Goal: Task Accomplishment & Management: Complete application form

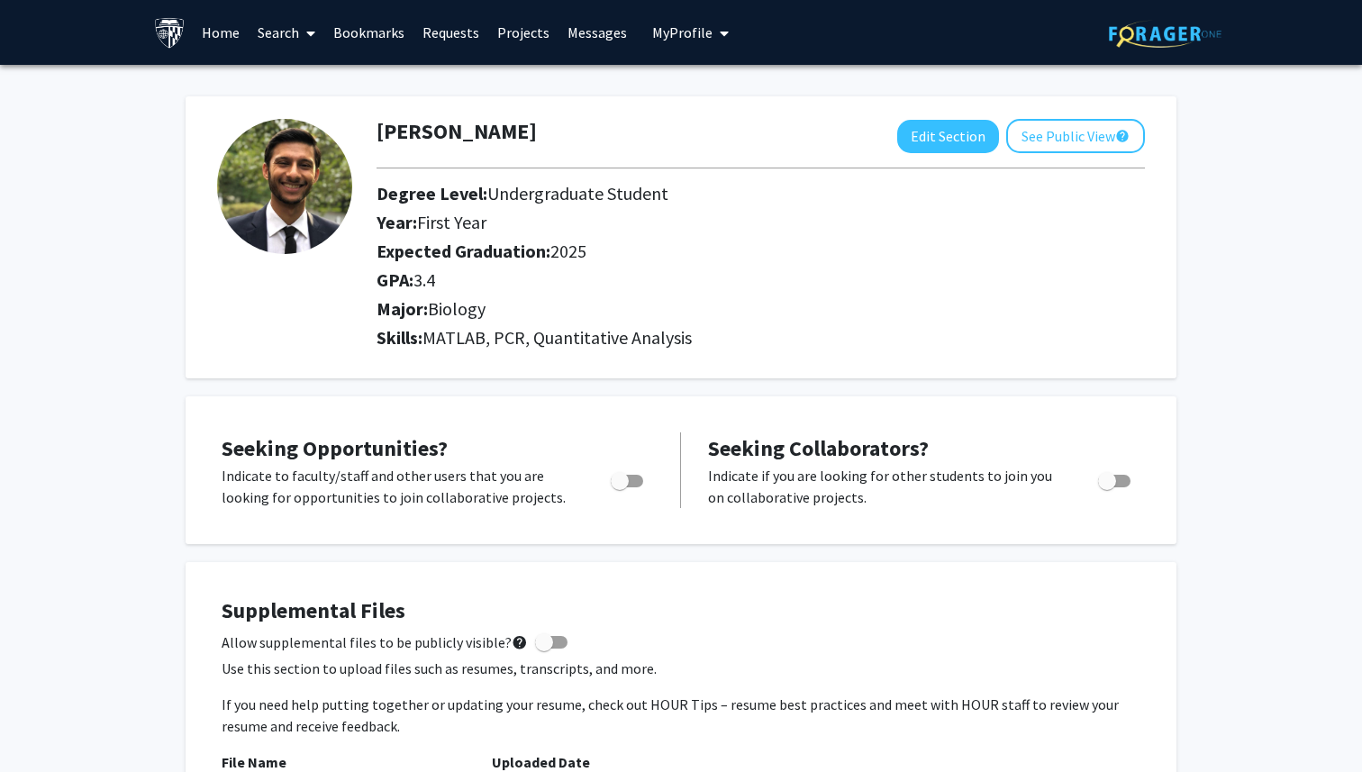
click at [694, 40] on span "My Profile" at bounding box center [682, 32] width 60 height 18
click at [762, 223] on h2 "Year: First Year" at bounding box center [752, 223] width 751 height 22
click at [921, 132] on button "Edit Section" at bounding box center [948, 136] width 102 height 33
select select
select select "2025"
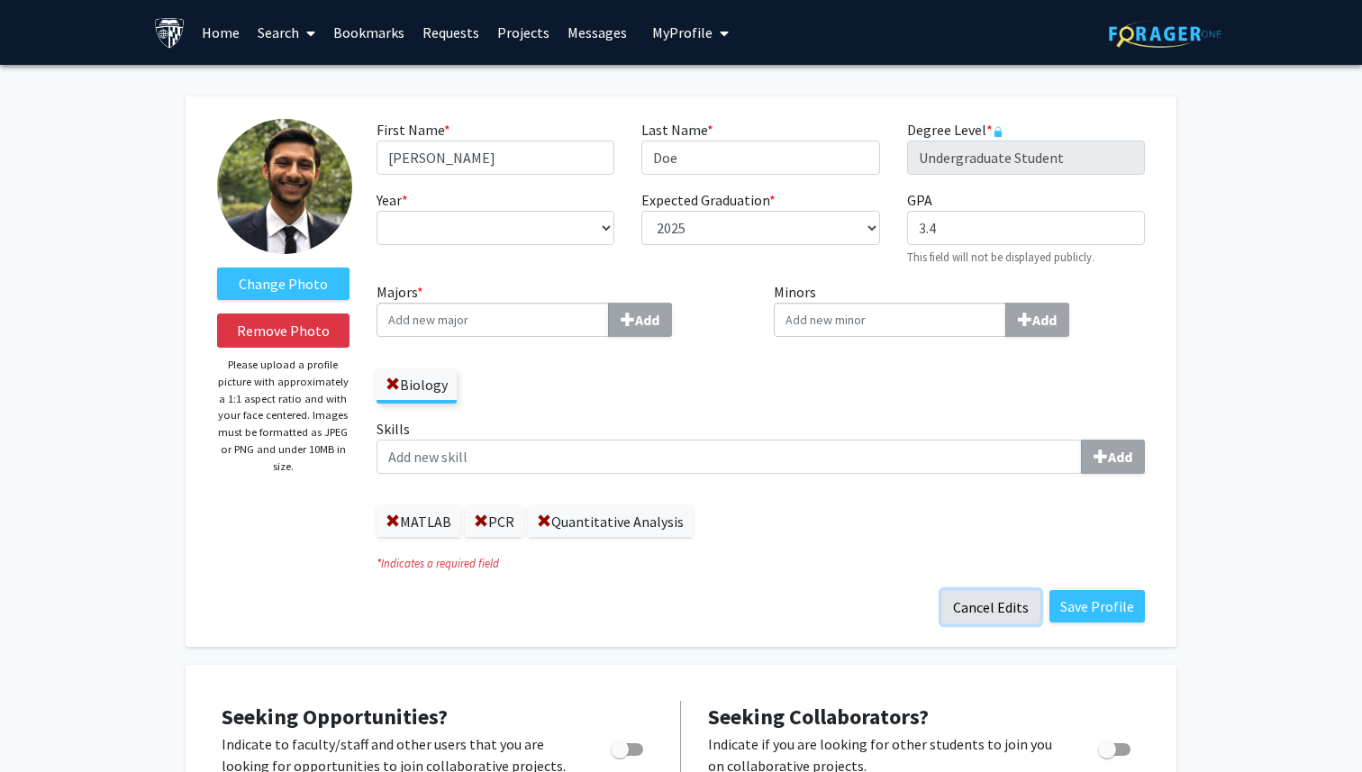
click at [1011, 610] on button "Cancel Edits" at bounding box center [990, 607] width 99 height 34
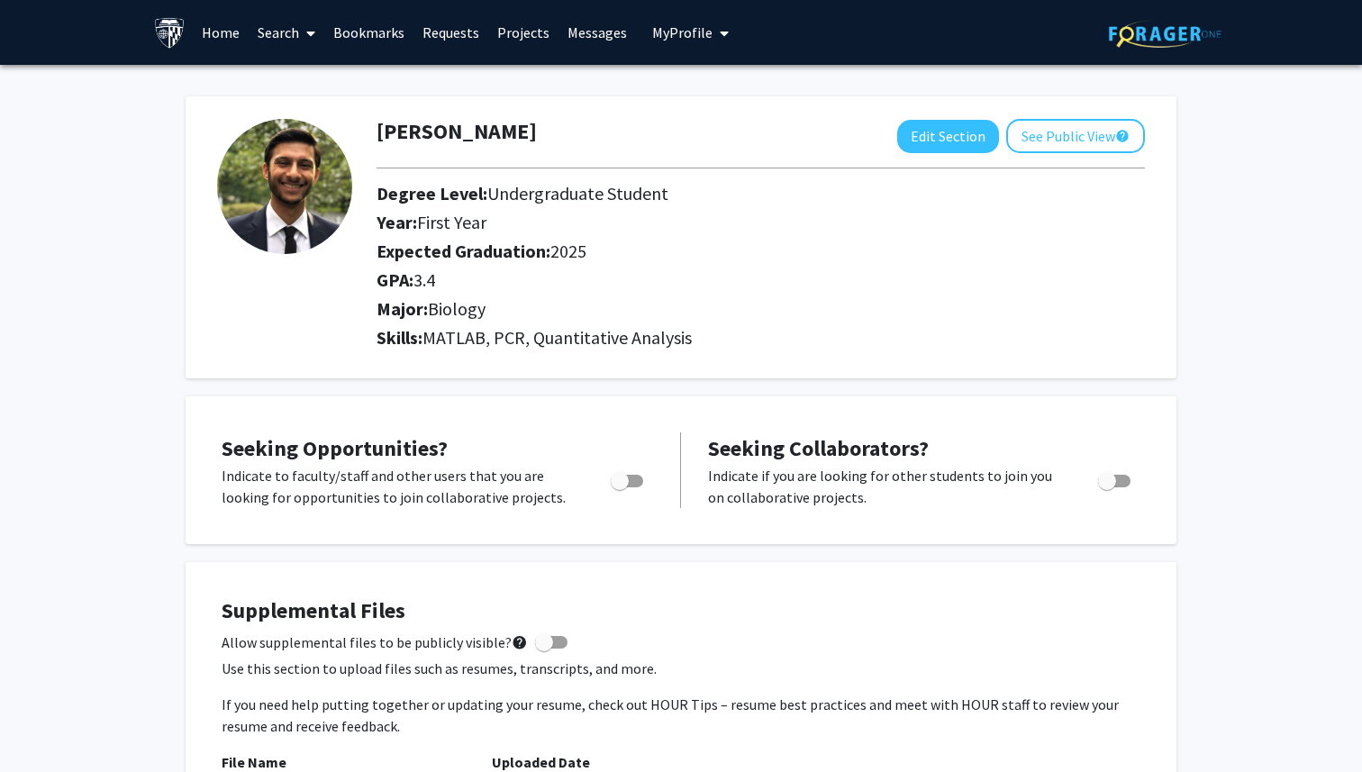
click at [290, 30] on link "Search" at bounding box center [287, 32] width 76 height 63
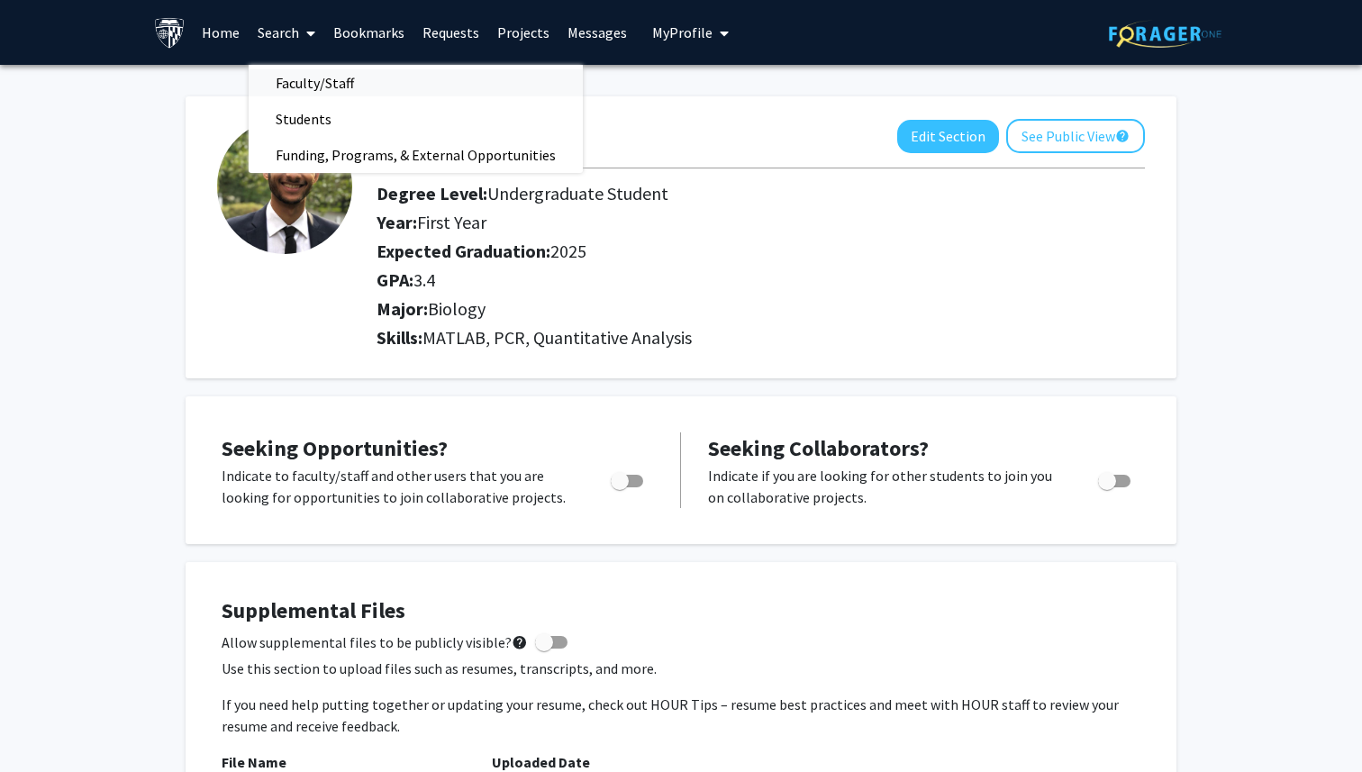
click at [324, 68] on span "Faculty/Staff" at bounding box center [315, 83] width 132 height 36
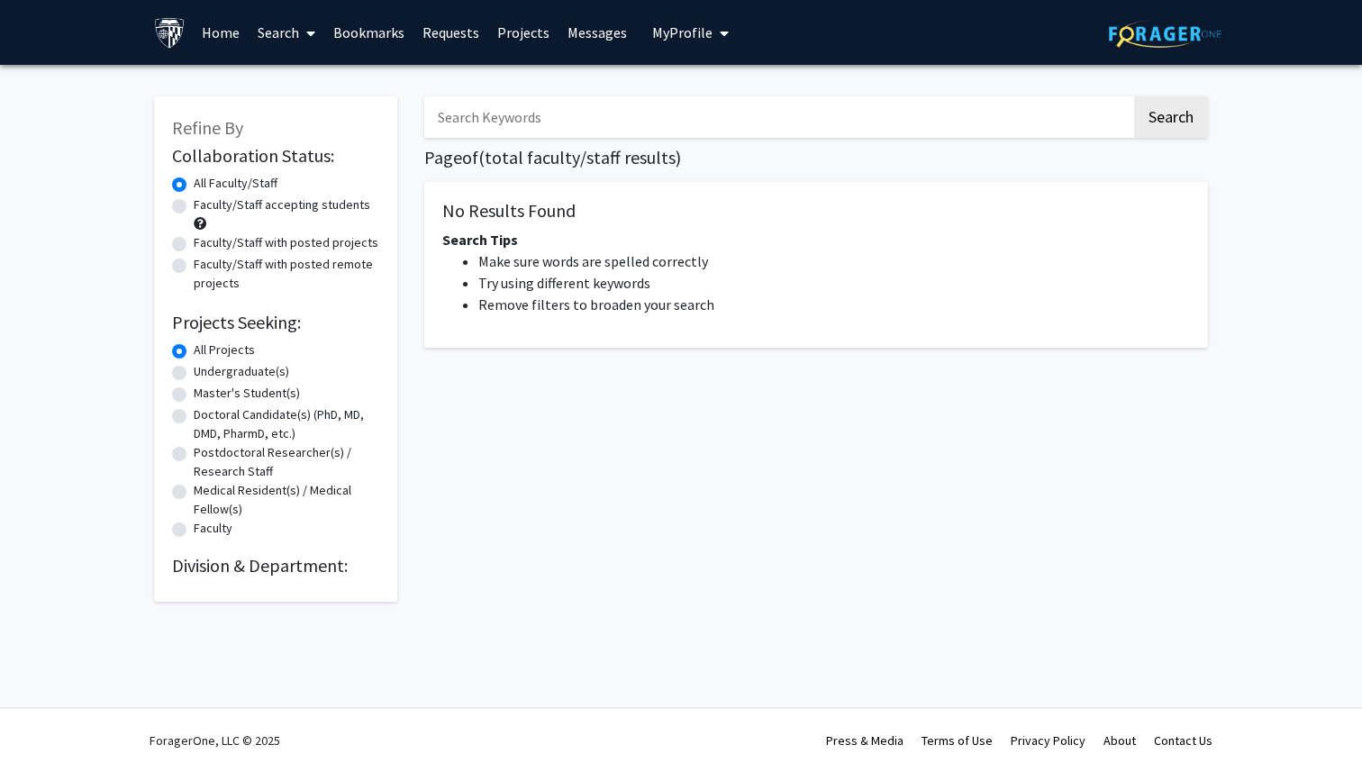
click at [517, 119] on input "Search Keywords" at bounding box center [777, 116] width 707 height 41
type input "[MEDICAL_DATA]"
click at [1134, 96] on button "Search" at bounding box center [1171, 116] width 74 height 41
click at [691, 31] on span "My Profile" at bounding box center [682, 32] width 60 height 18
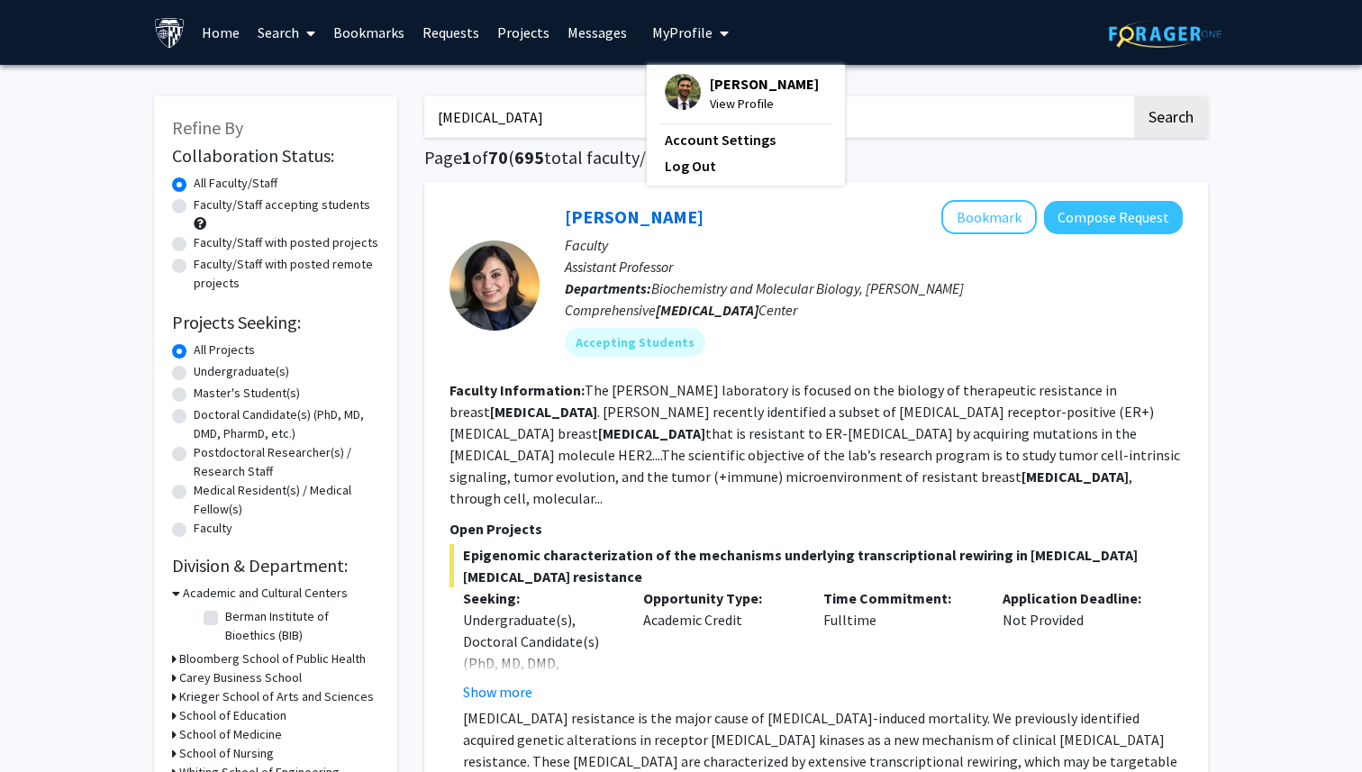
click at [502, 157] on span "70" at bounding box center [498, 157] width 20 height 23
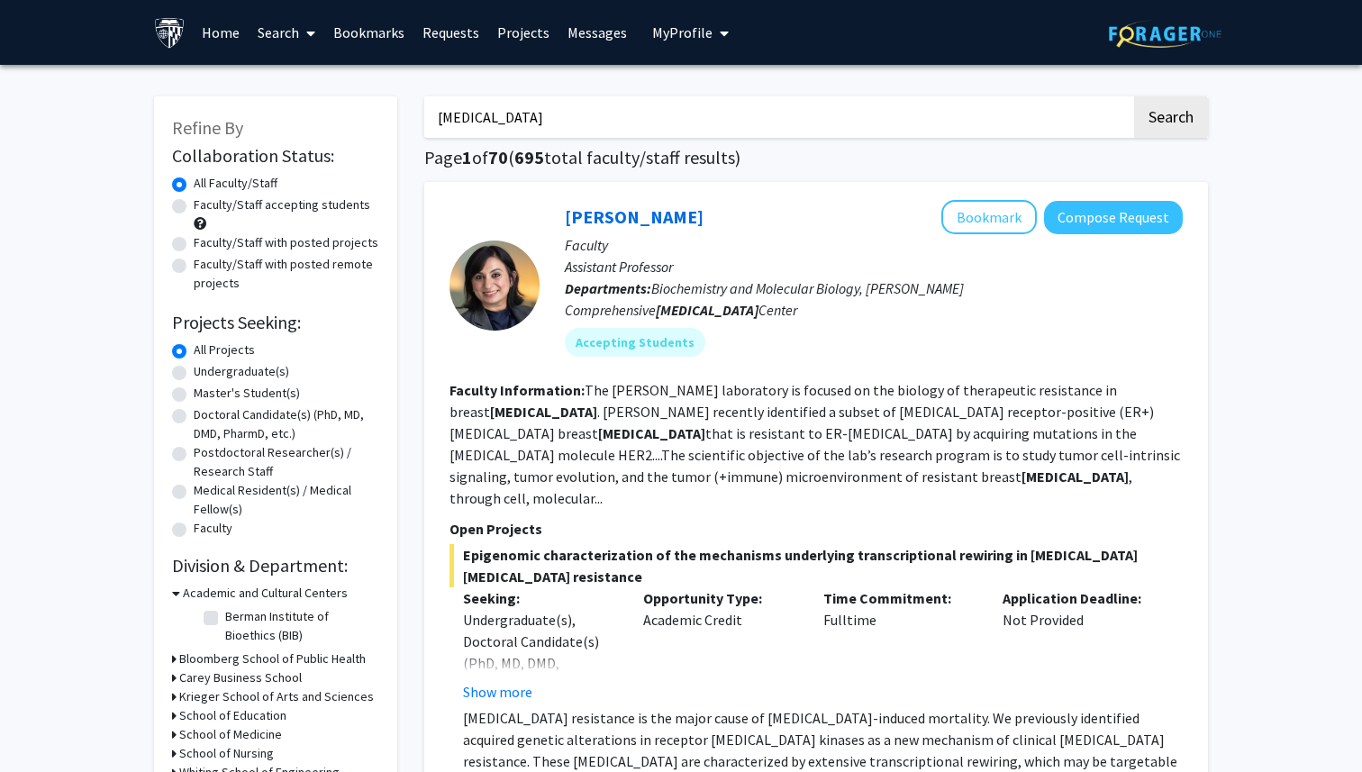
click at [518, 123] on input "[MEDICAL_DATA]" at bounding box center [777, 116] width 707 height 41
click at [194, 209] on label "Faculty/Staff accepting students" at bounding box center [282, 204] width 177 height 19
click at [194, 207] on input "Faculty/Staff accepting students" at bounding box center [200, 201] width 12 height 12
radio input "true"
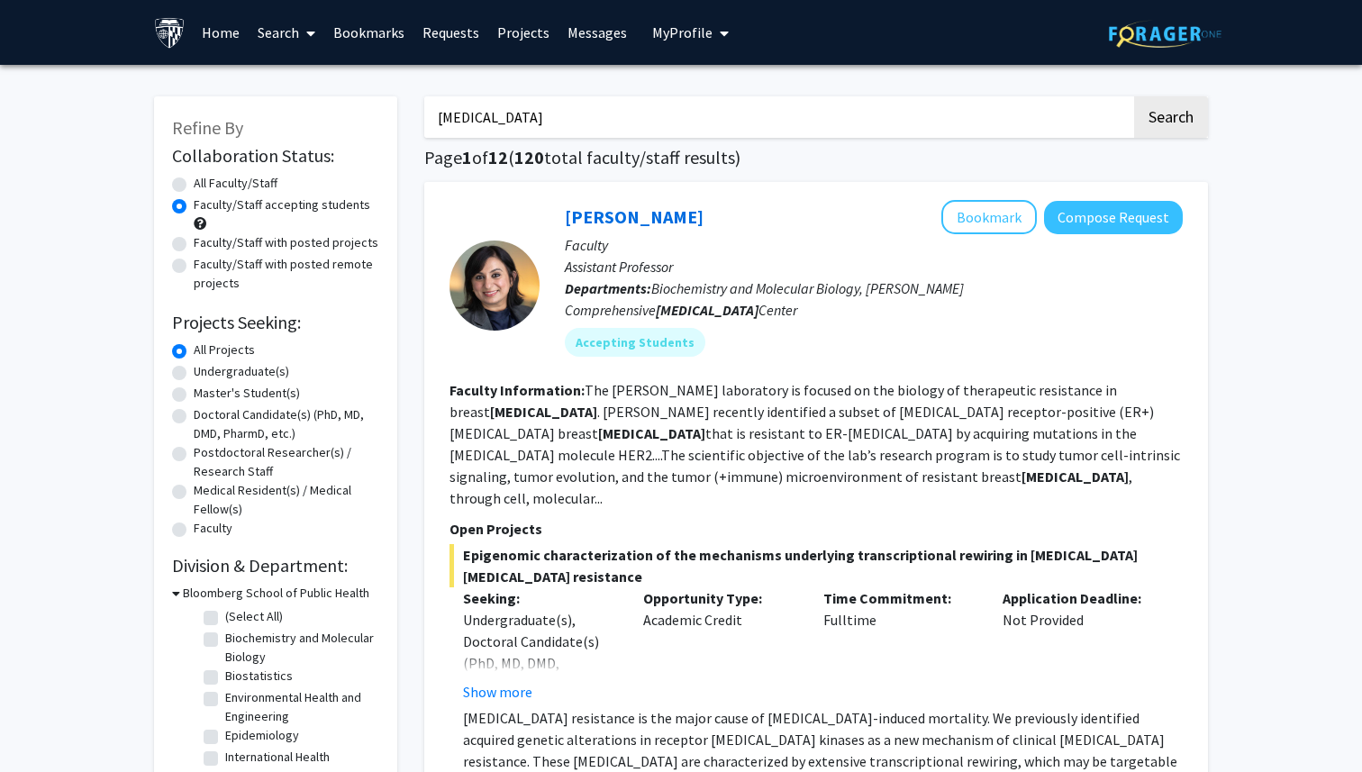
click at [194, 247] on label "Faculty/Staff with posted projects" at bounding box center [286, 242] width 185 height 19
click at [194, 245] on input "Faculty/Staff with posted projects" at bounding box center [200, 239] width 12 height 12
radio input "true"
click at [194, 263] on label "Faculty/Staff with posted remote projects" at bounding box center [287, 274] width 186 height 38
click at [194, 263] on input "Faculty/Staff with posted remote projects" at bounding box center [200, 261] width 12 height 12
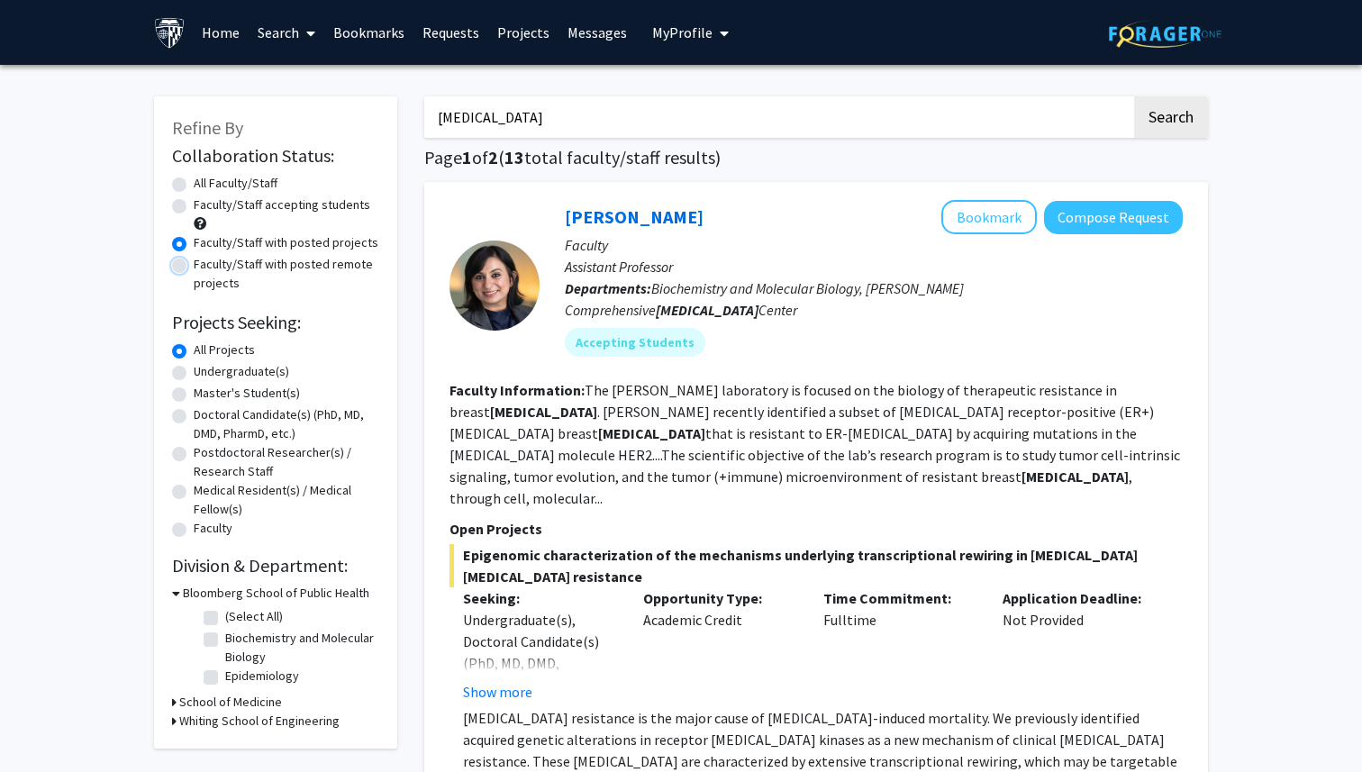
radio input "true"
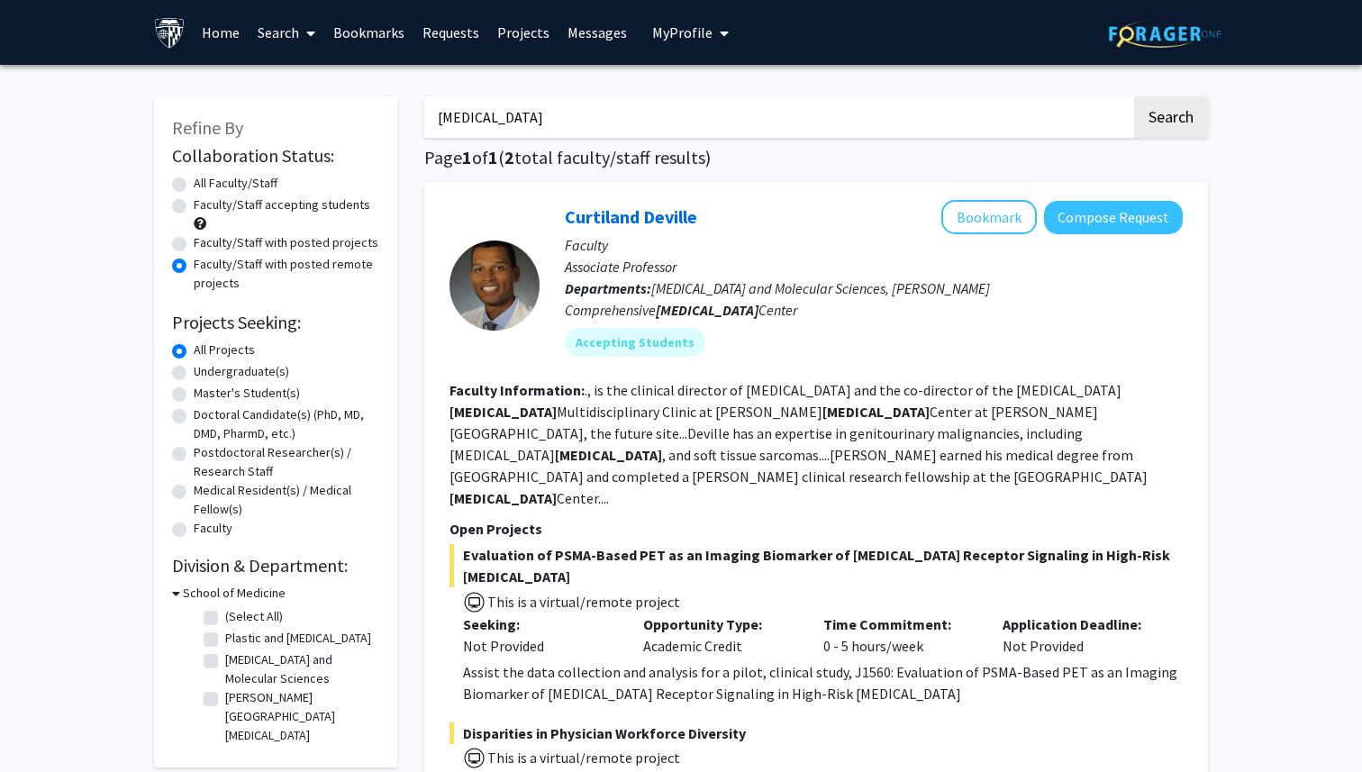
click at [194, 203] on label "Faculty/Staff accepting students" at bounding box center [282, 204] width 177 height 19
click at [194, 203] on input "Faculty/Staff accepting students" at bounding box center [200, 201] width 12 height 12
radio input "true"
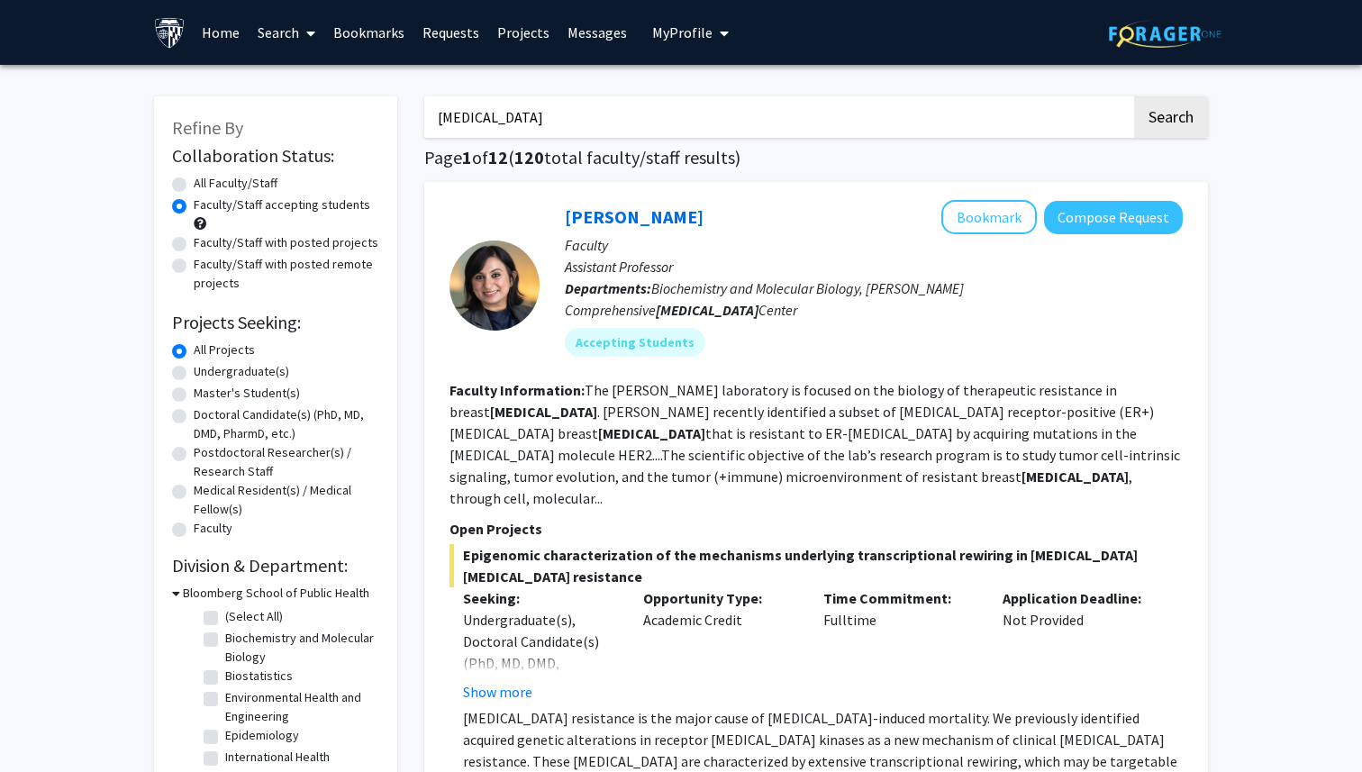
click at [179, 193] on div "All Faculty/Staff" at bounding box center [275, 185] width 207 height 22
click at [194, 186] on label "All Faculty/Staff" at bounding box center [236, 183] width 84 height 19
click at [194, 186] on input "All Faculty/Staff" at bounding box center [200, 180] width 12 height 12
radio input "true"
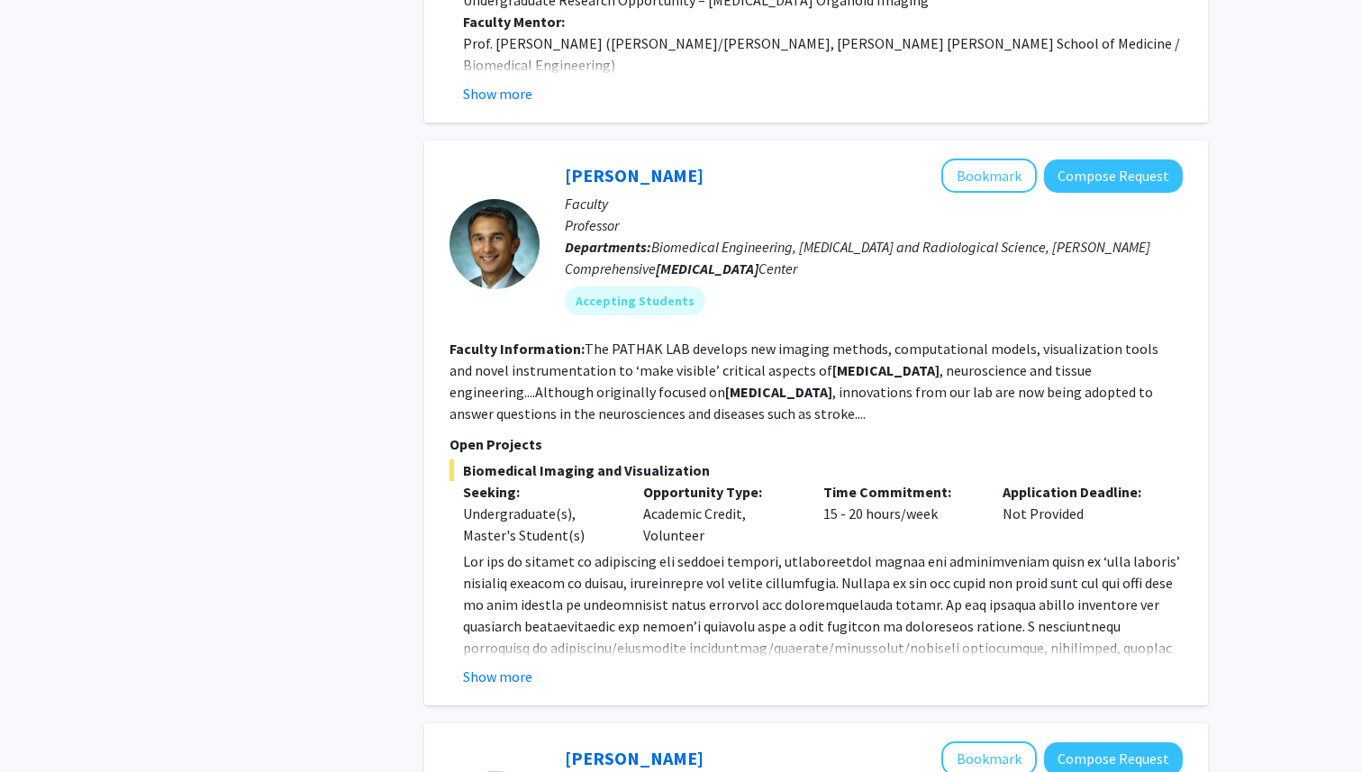
scroll to position [3454, 0]
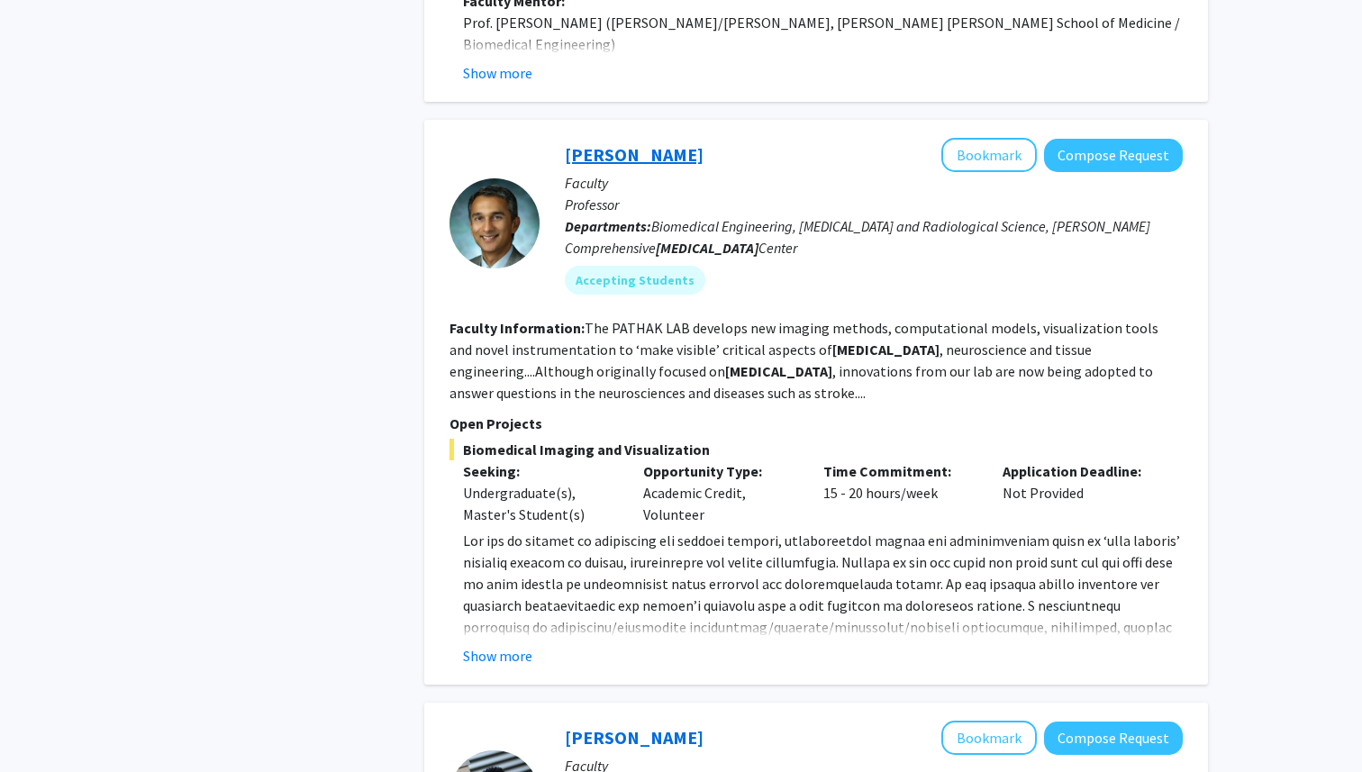
click at [639, 143] on link "[PERSON_NAME]" at bounding box center [634, 154] width 139 height 23
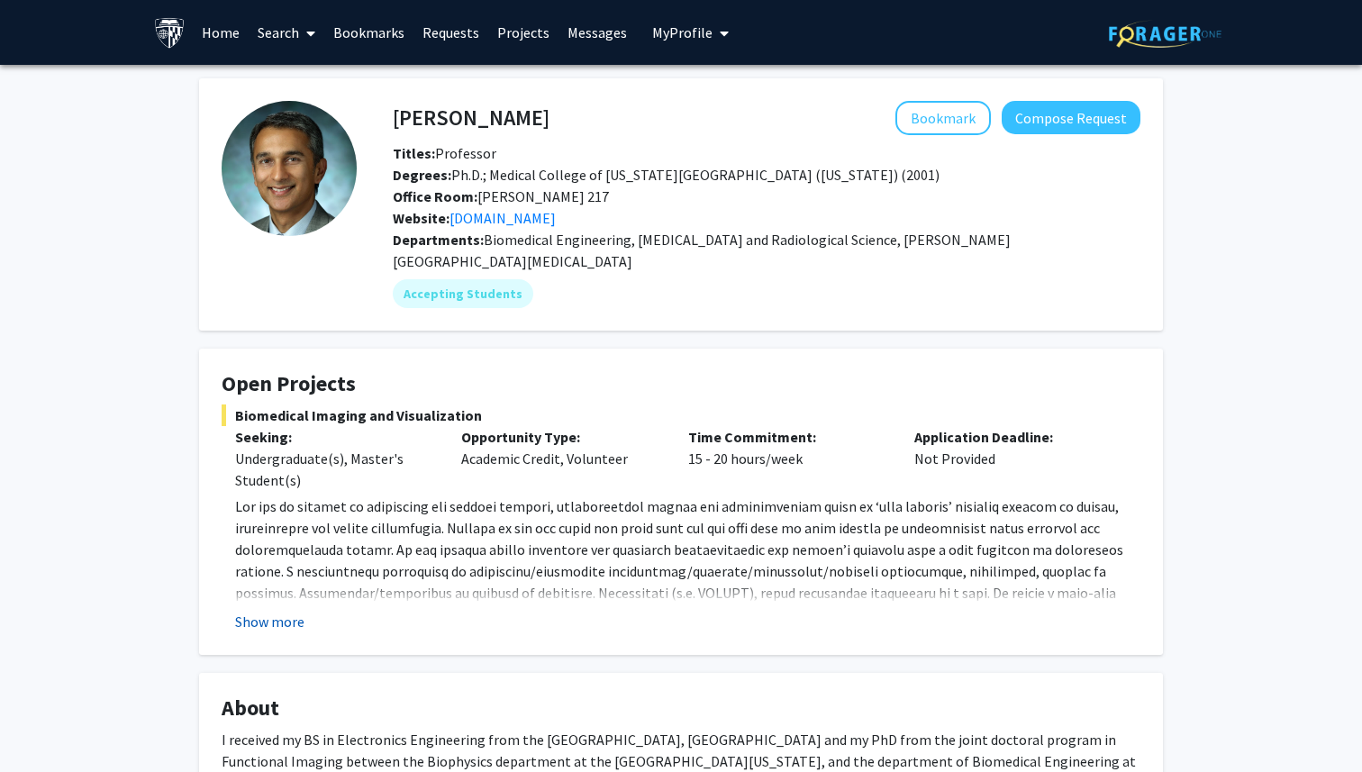
click at [289, 611] on button "Show more" at bounding box center [269, 622] width 69 height 22
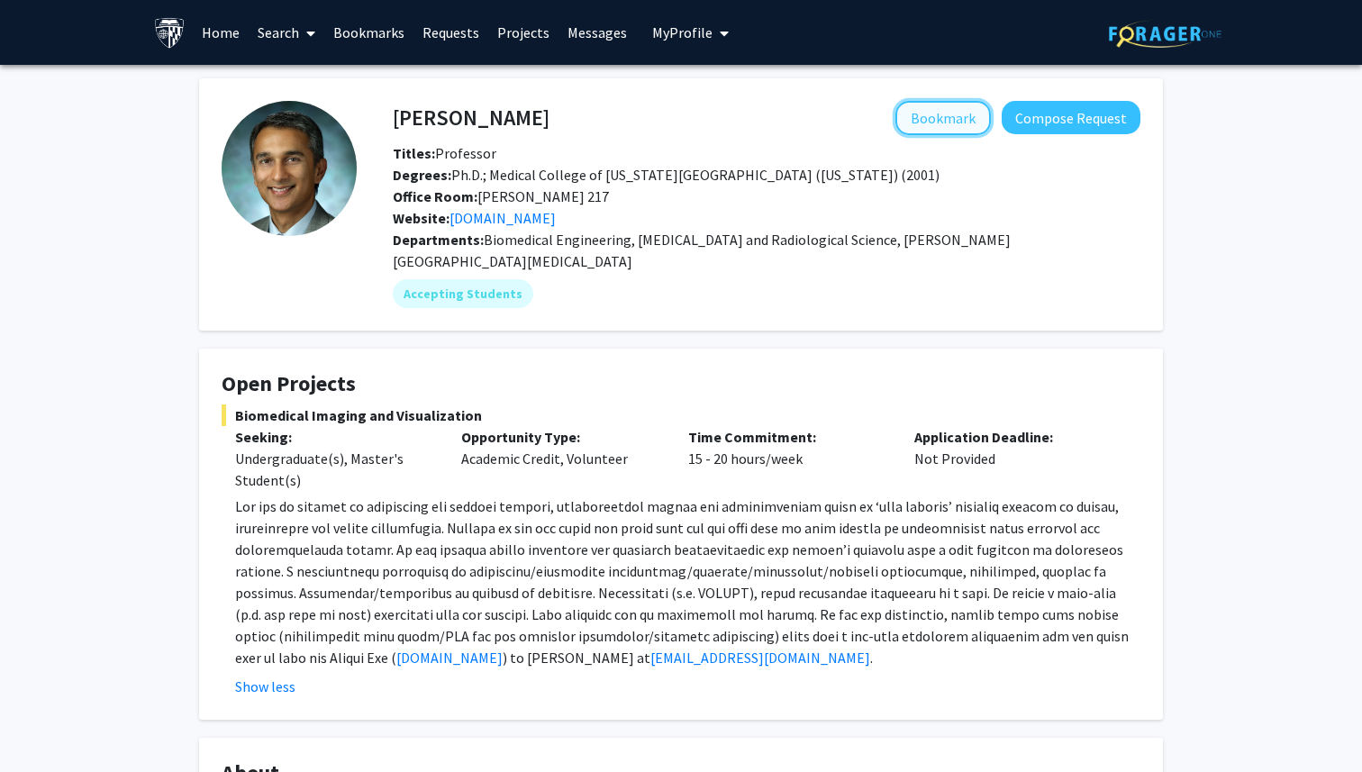
click at [951, 113] on button "Bookmark" at bounding box center [942, 118] width 95 height 34
click at [386, 34] on link "Bookmarks" at bounding box center [368, 32] width 89 height 63
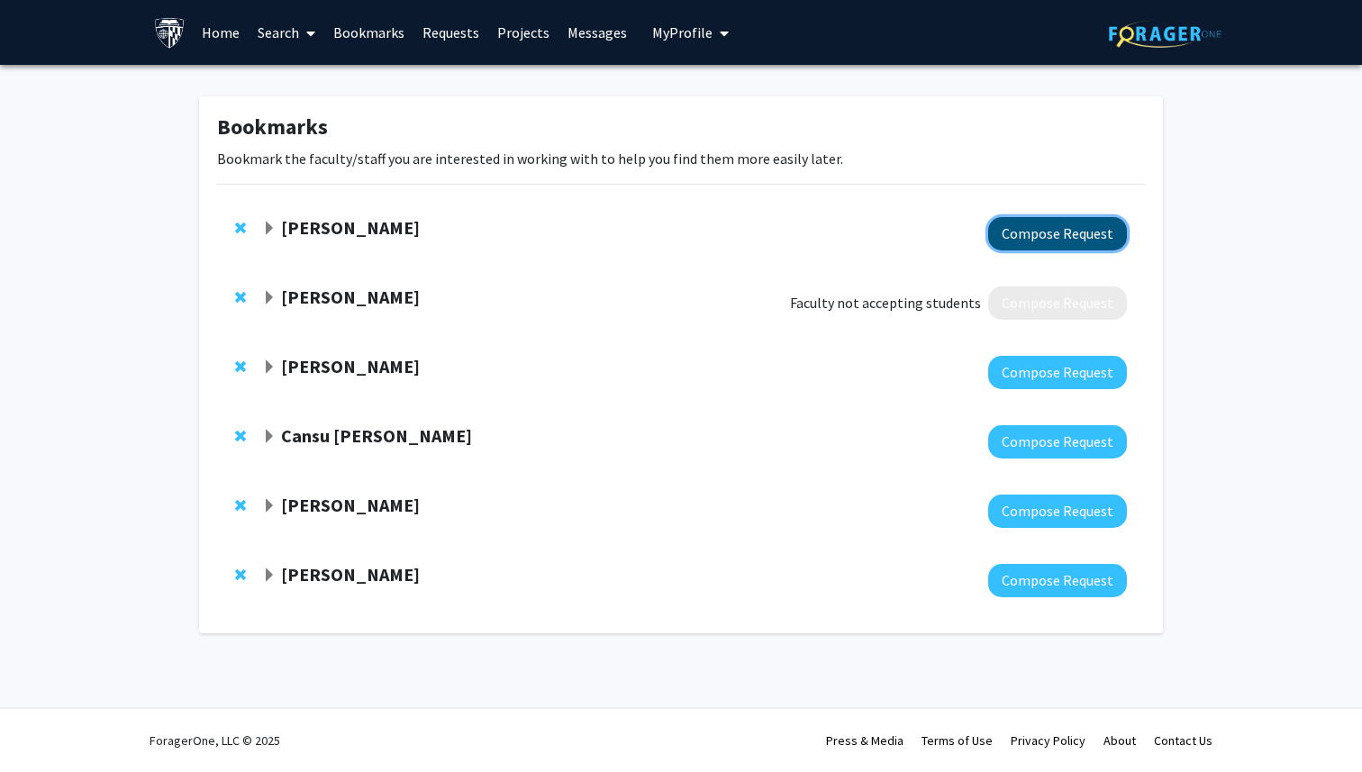
click at [1056, 244] on button "Compose Request" at bounding box center [1057, 233] width 139 height 33
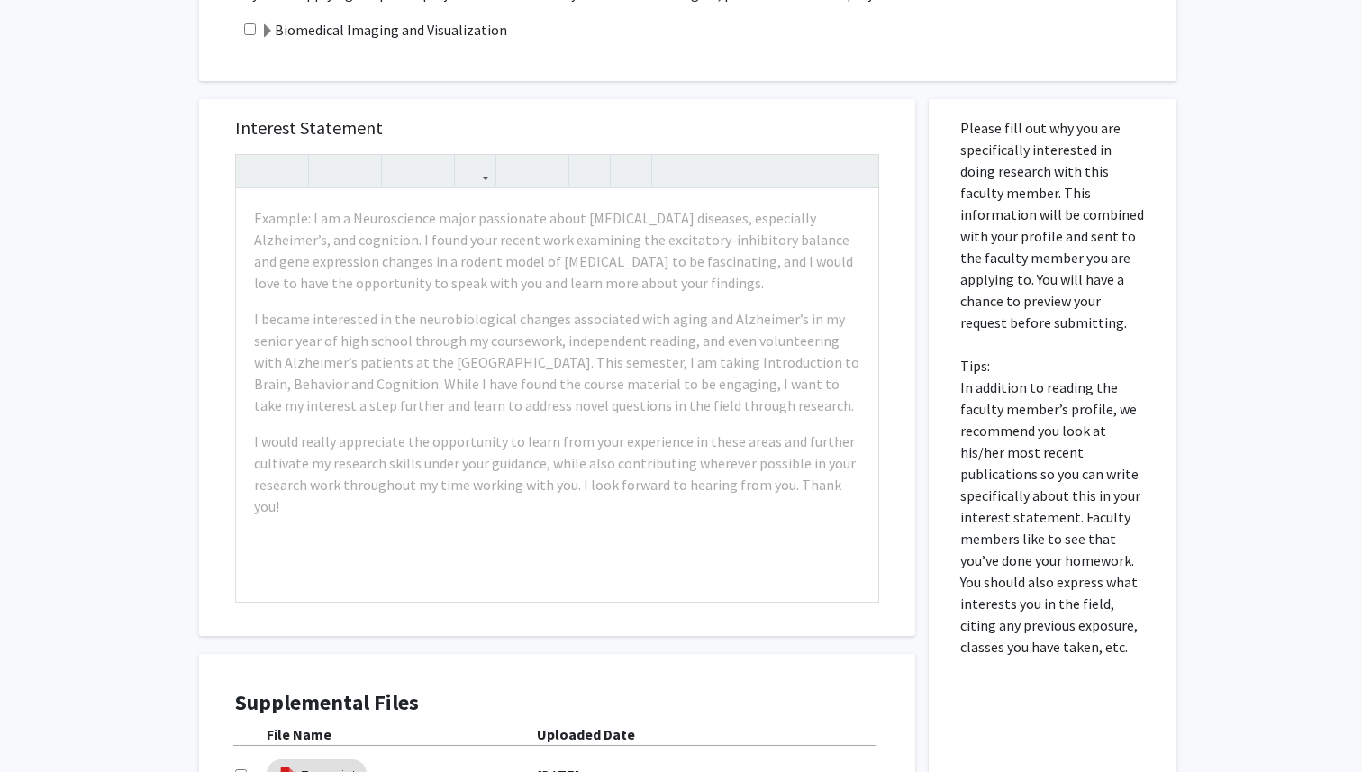
scroll to position [706, 0]
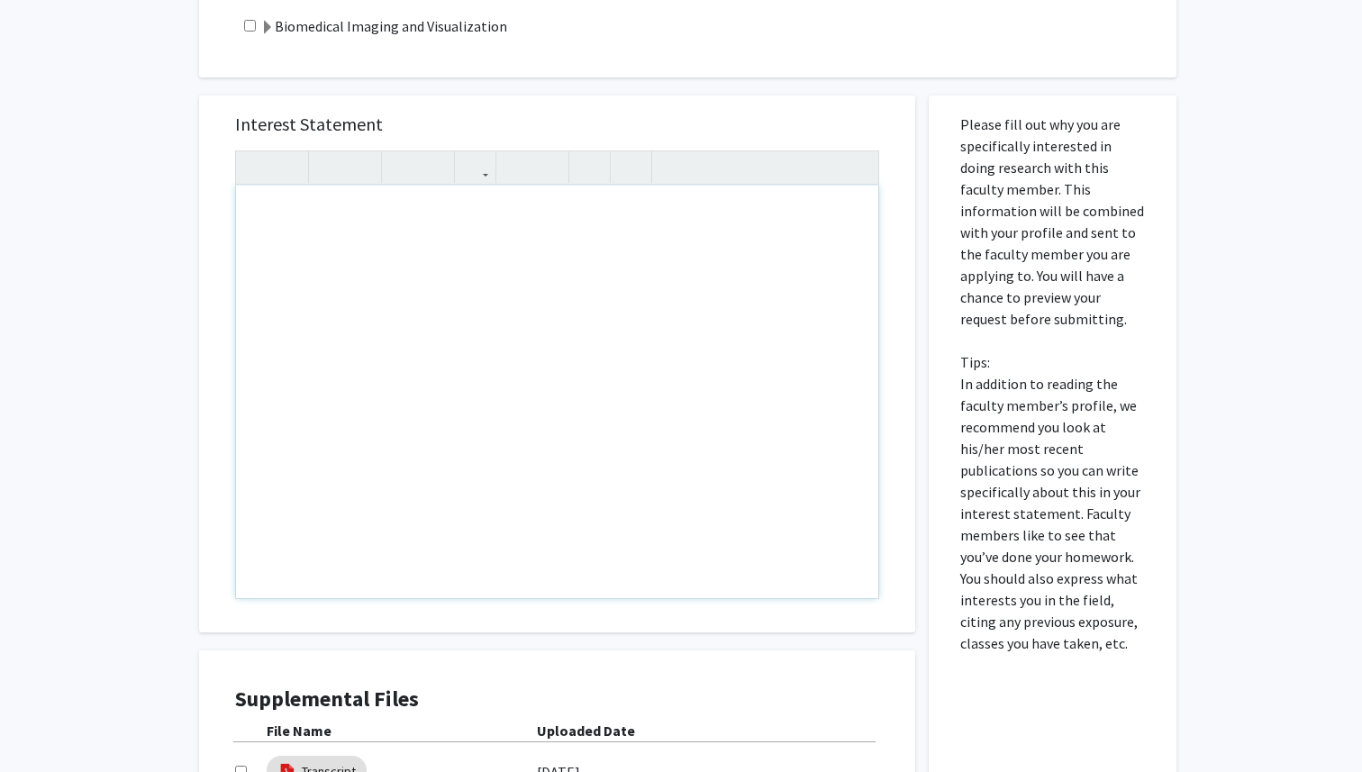
click at [578, 281] on div "Note to users with screen readers: Please press Alt+0 or Option+0 to deactivate…" at bounding box center [557, 392] width 642 height 413
type textarea "sdflkjsdfljkdsflkdsjfldskjf"
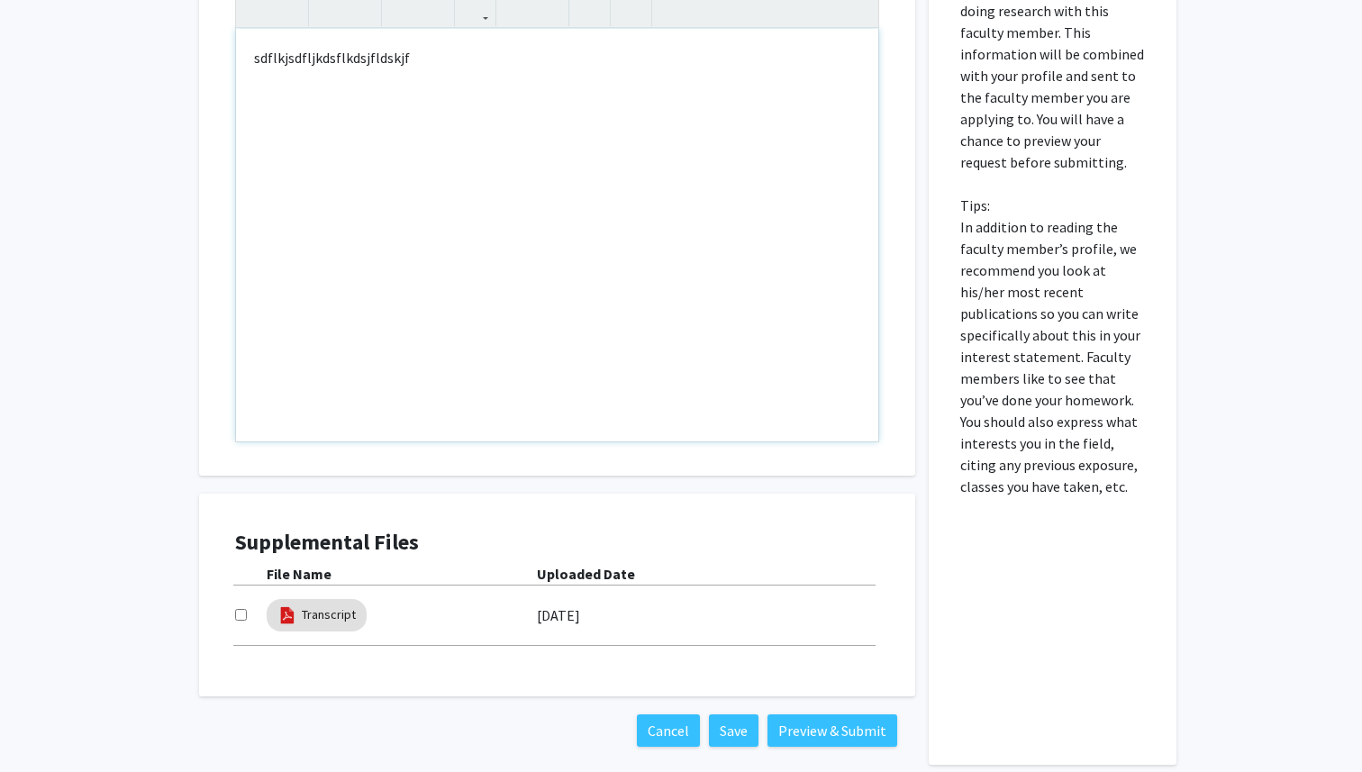
scroll to position [950, 0]
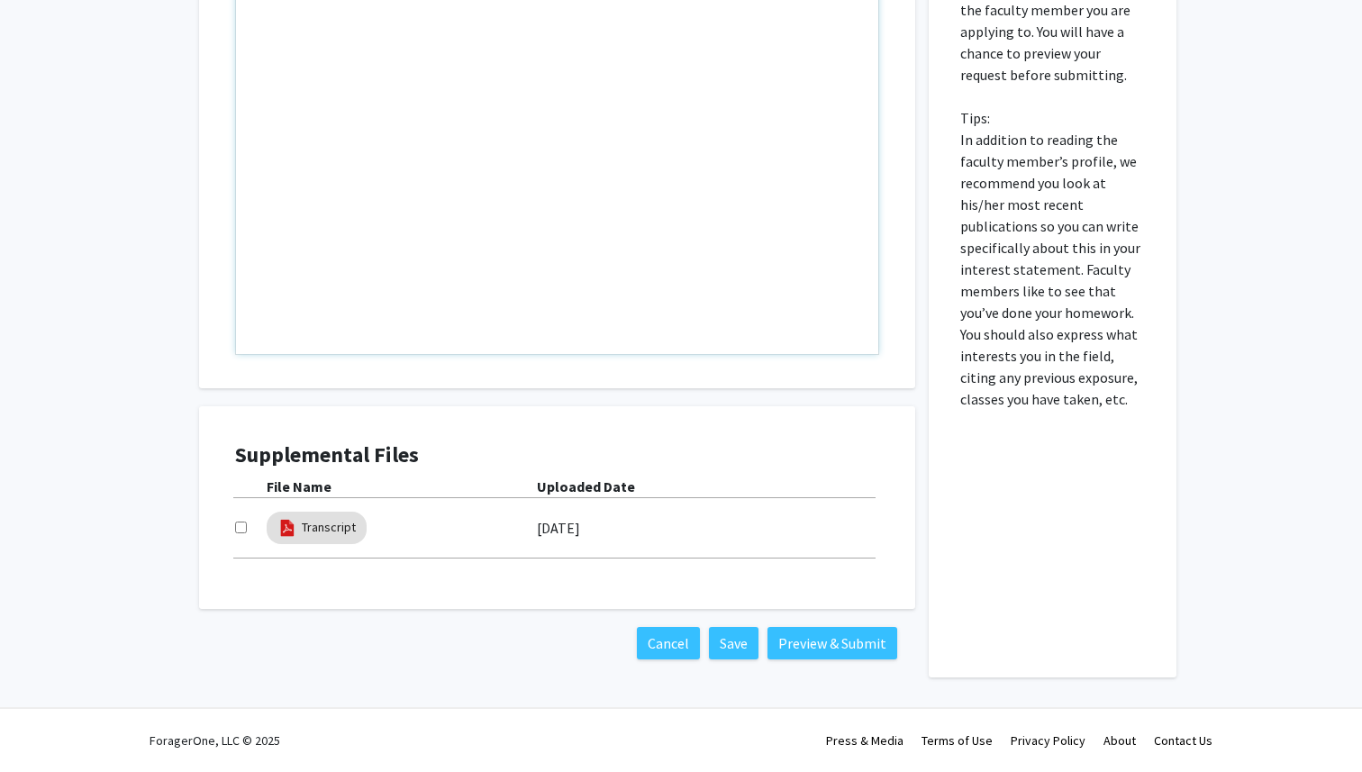
click at [243, 531] on div at bounding box center [251, 528] width 32 height 22
click at [243, 531] on input "checkbox" at bounding box center [241, 528] width 12 height 12
checkbox input "true"
click at [860, 656] on button "Preview & Submit" at bounding box center [832, 643] width 130 height 32
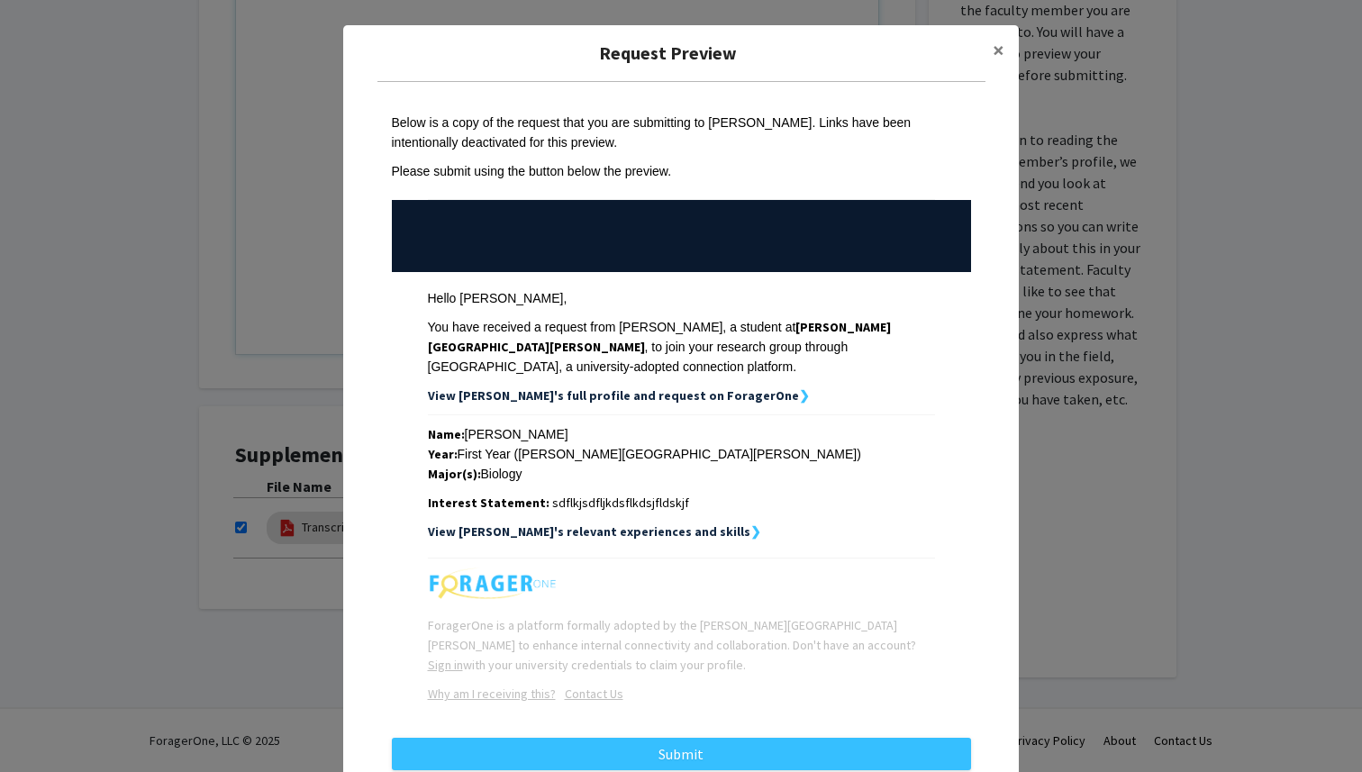
scroll to position [38, 0]
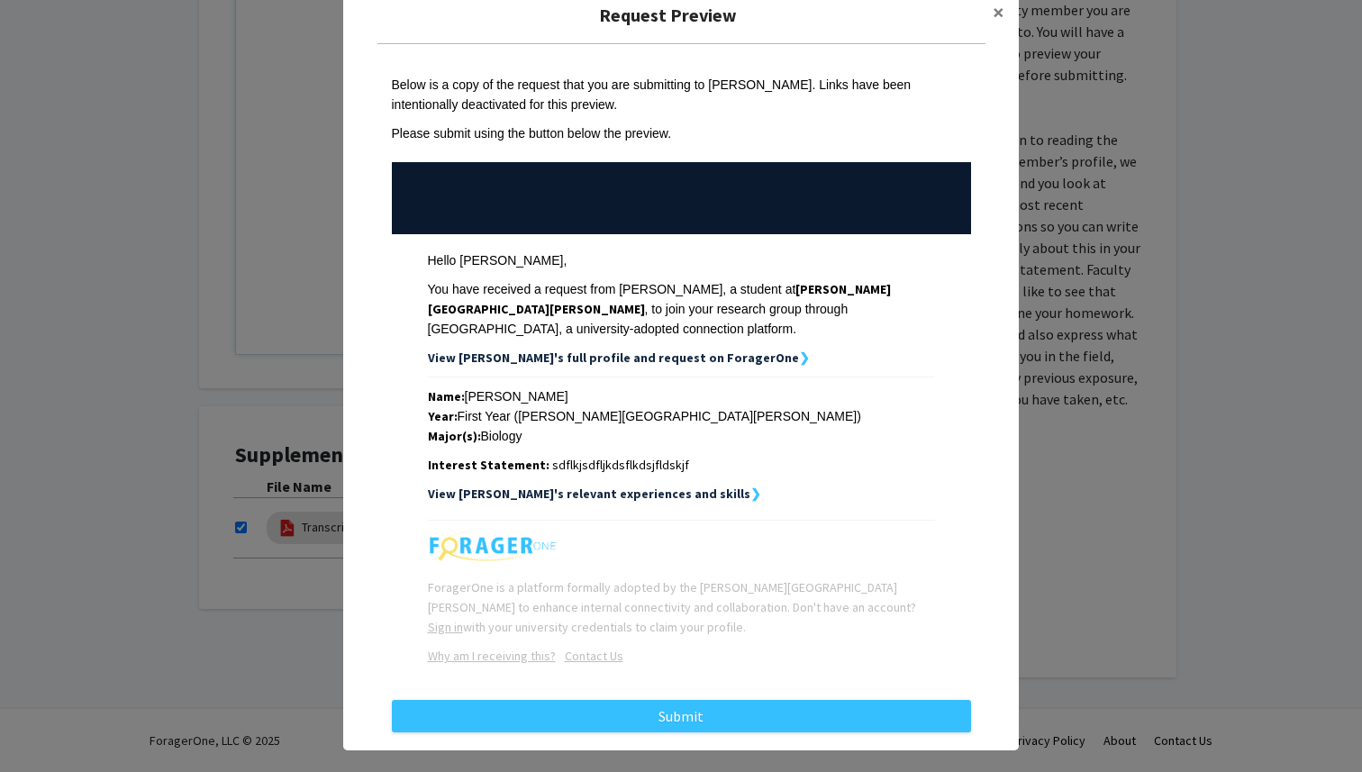
click at [587, 457] on span "sdflkjsdfljkdsflkdsjfldskjf" at bounding box center [620, 465] width 137 height 16
click at [991, 13] on button "×" at bounding box center [998, 12] width 41 height 50
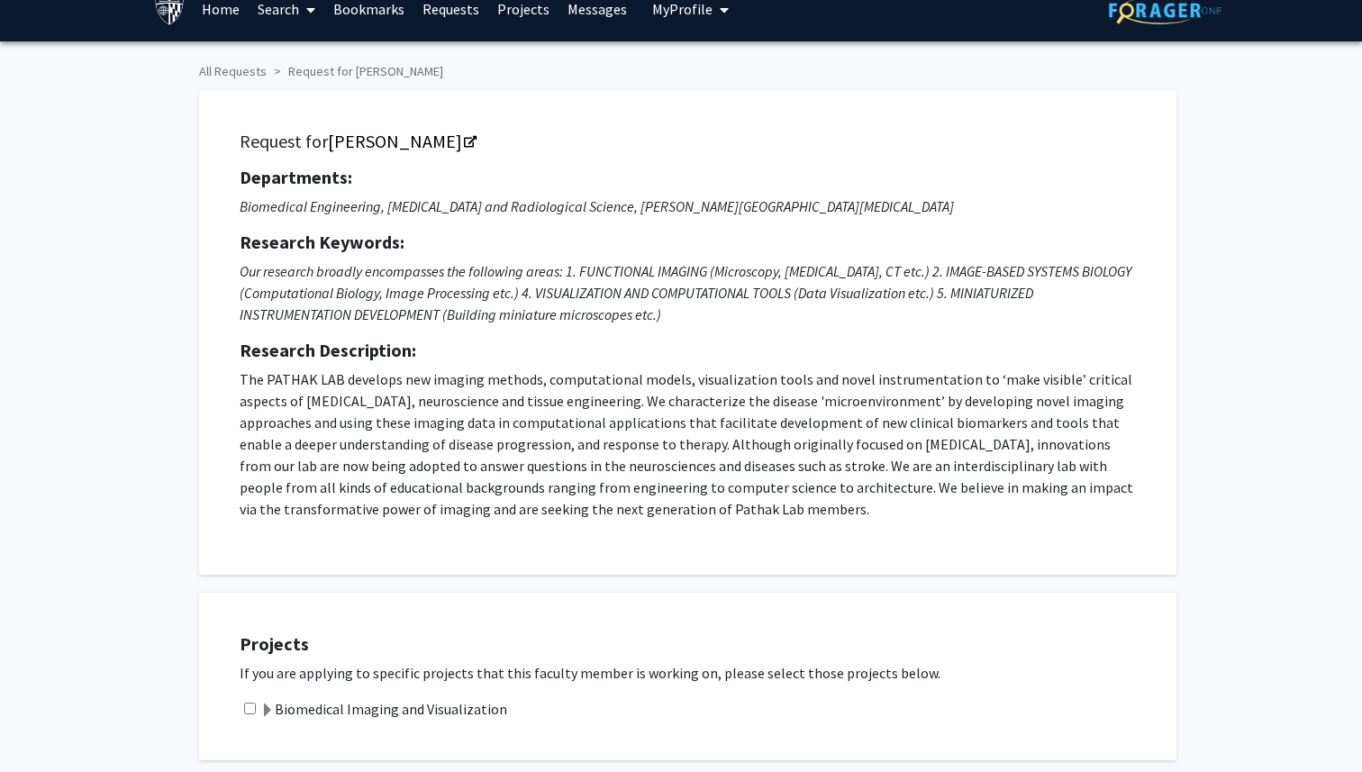
scroll to position [0, 0]
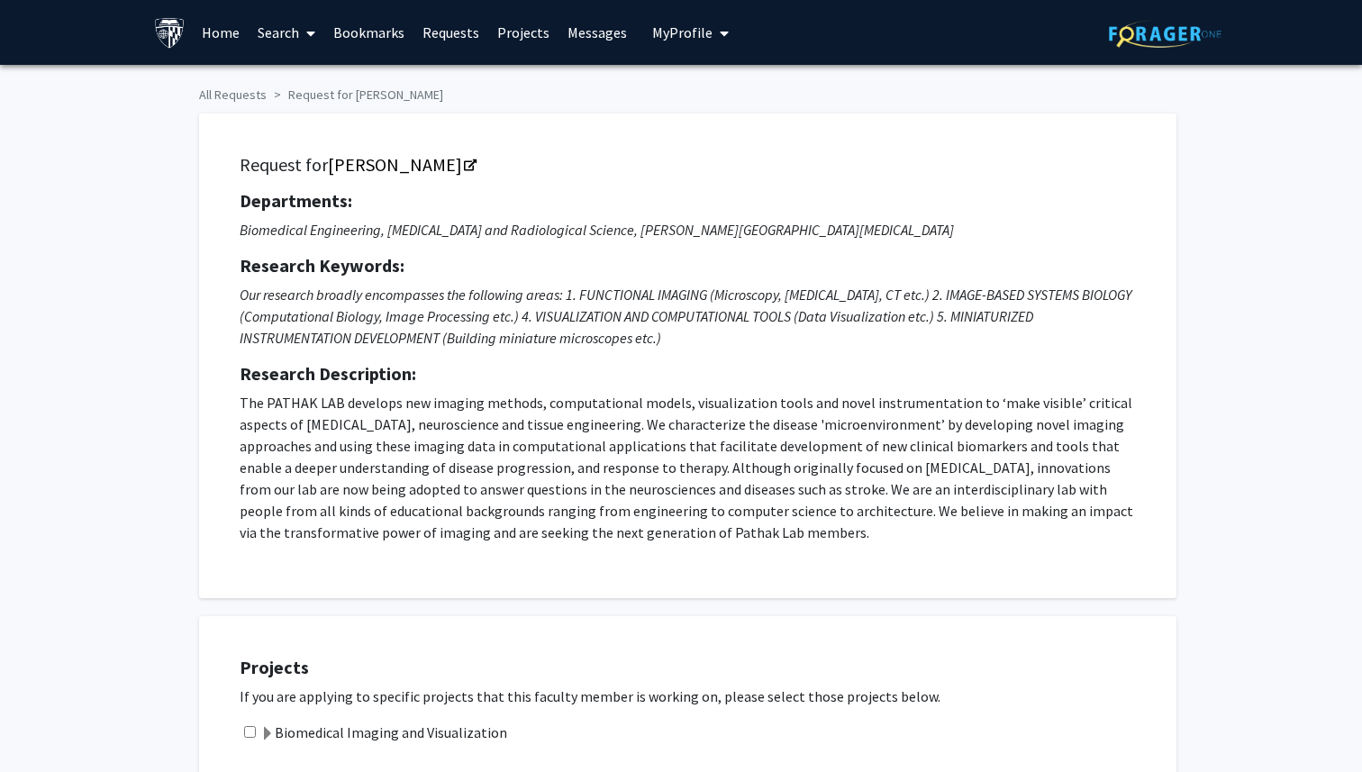
click at [300, 18] on span at bounding box center [307, 33] width 16 height 63
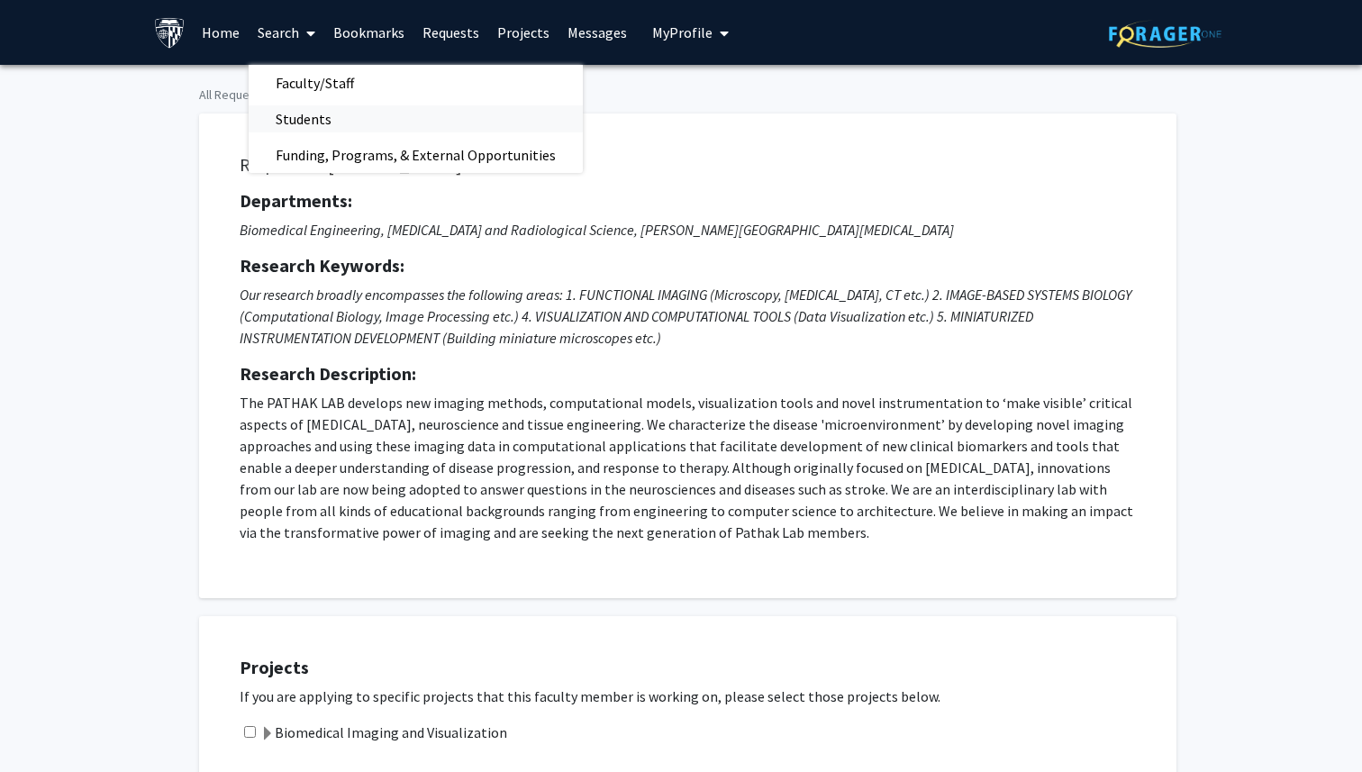
click at [334, 114] on span "Students" at bounding box center [304, 119] width 110 height 36
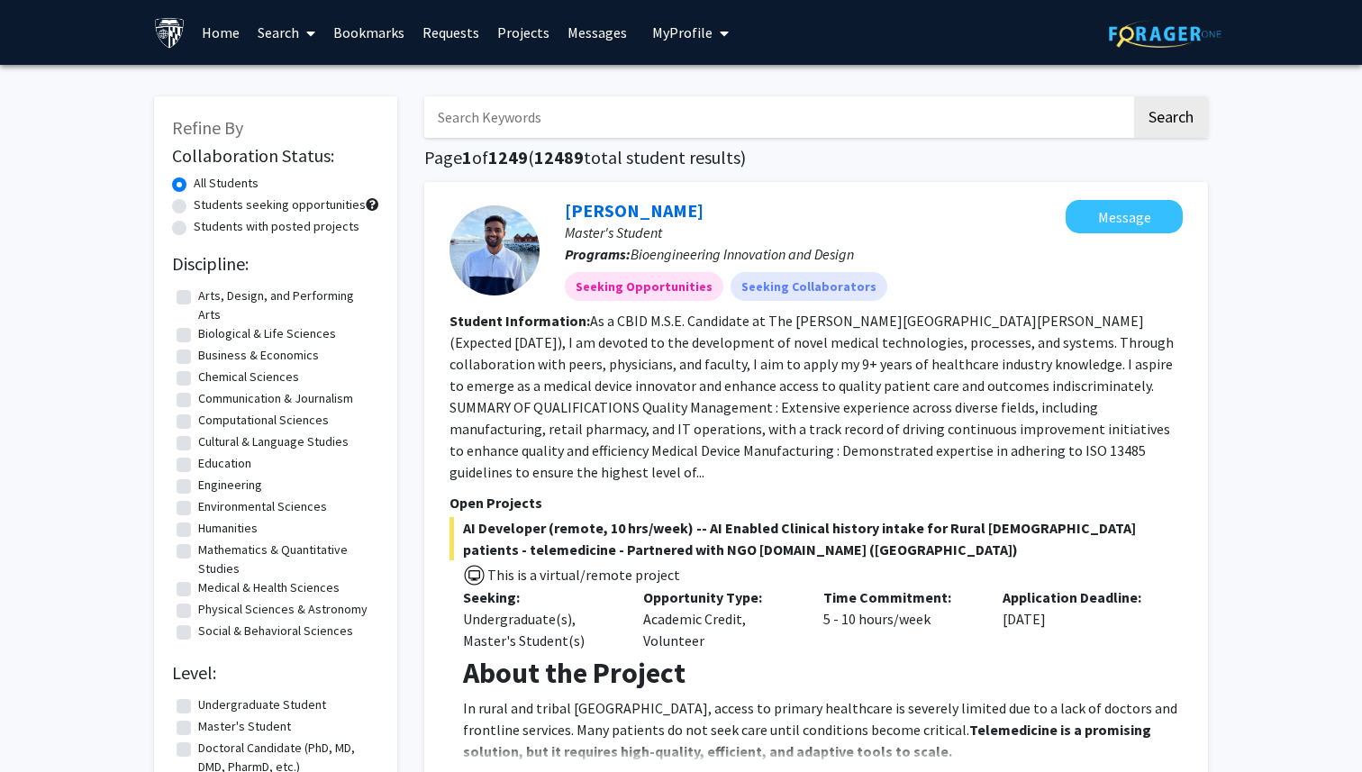
click at [663, 122] on input "Search Keywords" at bounding box center [777, 116] width 707 height 41
type input "matlab"
click at [1134, 96] on button "Search" at bounding box center [1171, 116] width 74 height 41
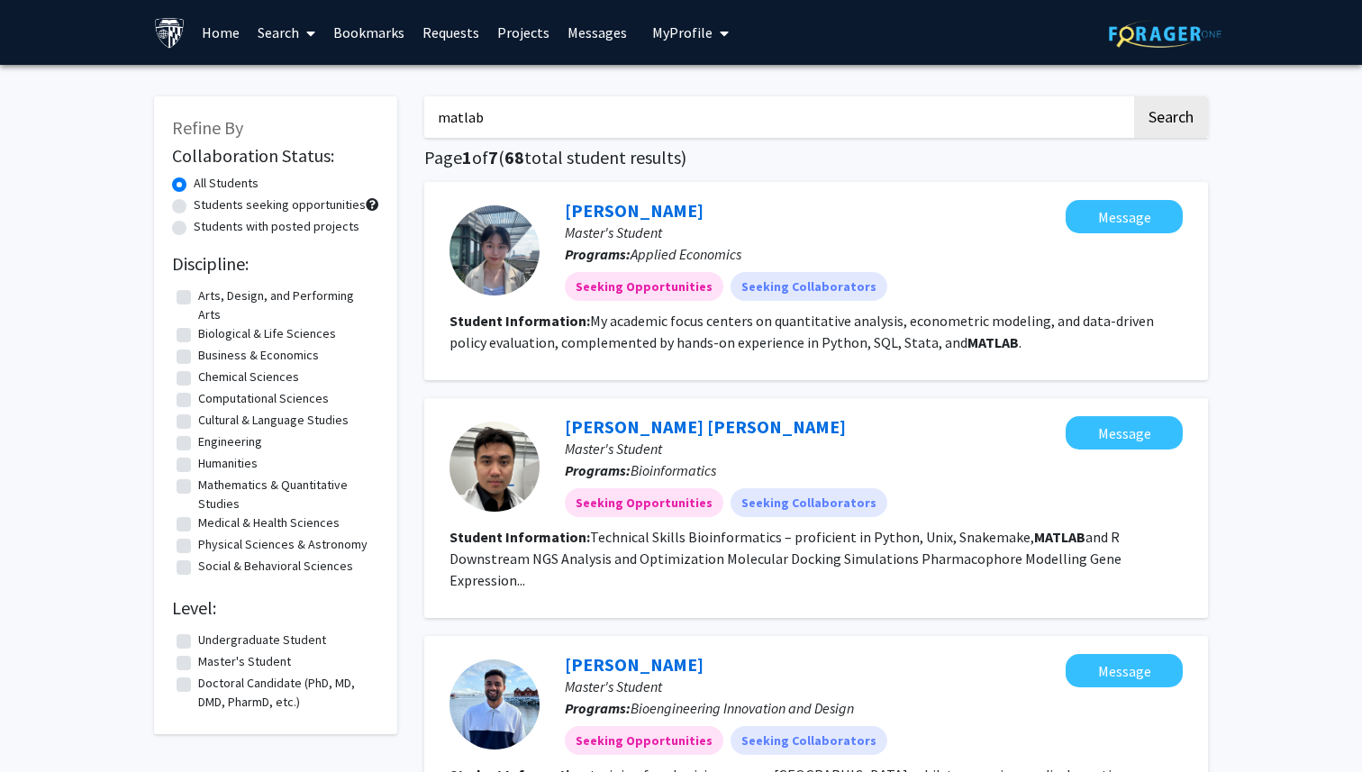
click at [291, 38] on link "Search" at bounding box center [287, 32] width 76 height 63
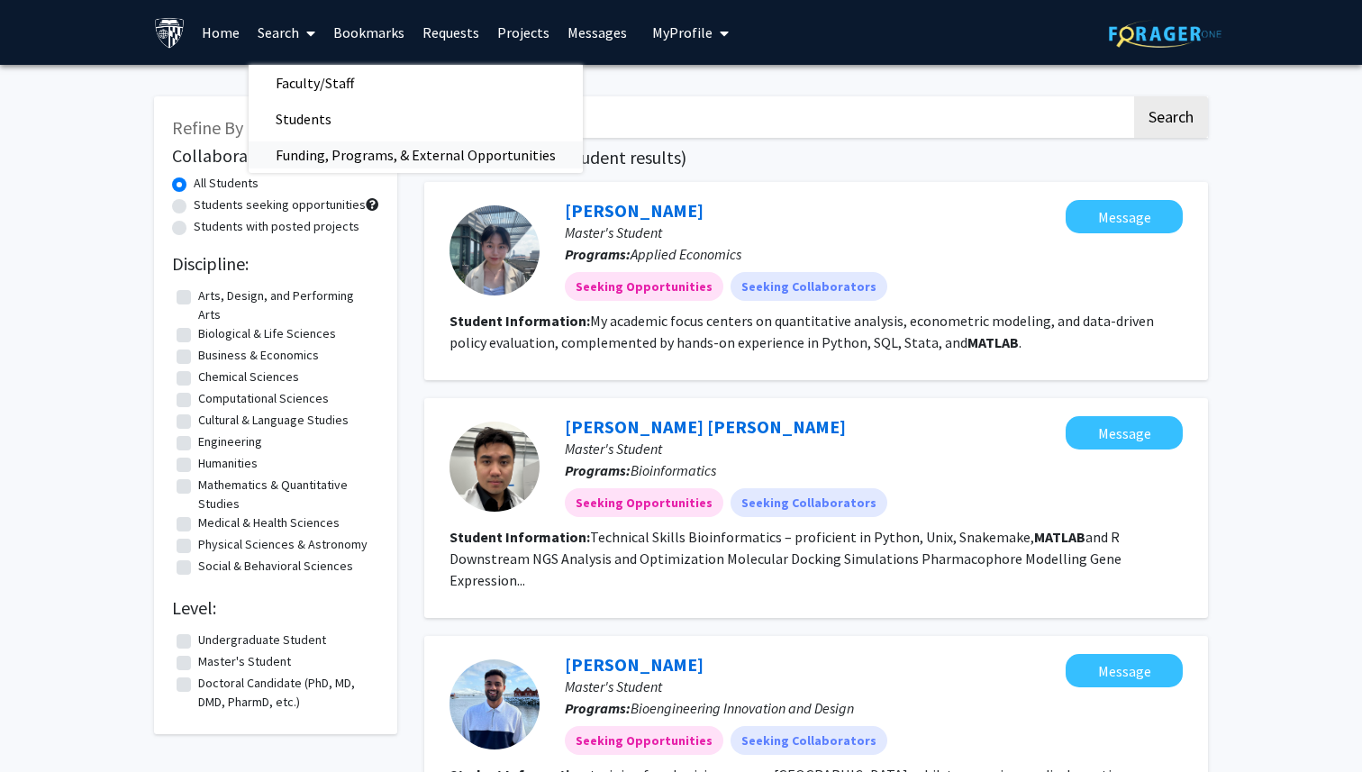
click at [370, 150] on span "Funding, Programs, & External Opportunities" at bounding box center [416, 155] width 334 height 36
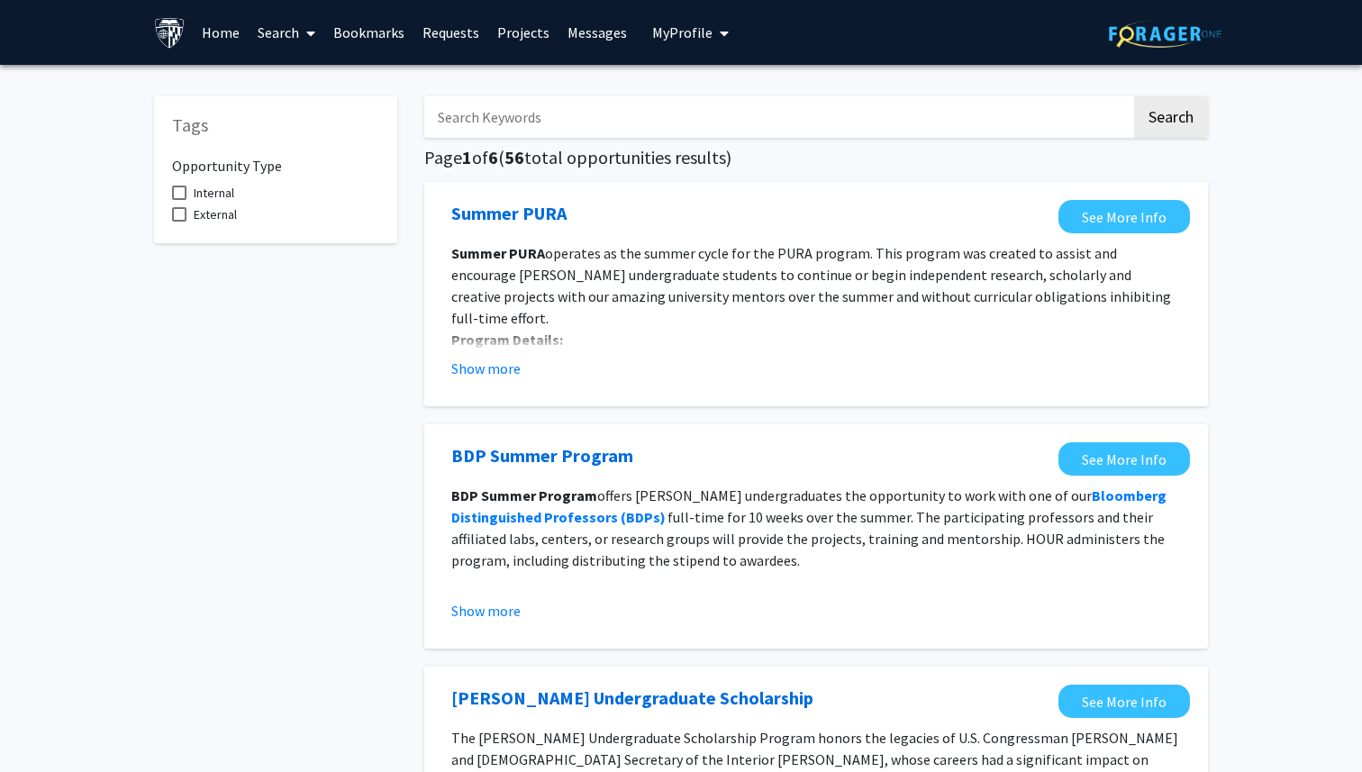
click at [212, 32] on link "Home" at bounding box center [221, 32] width 56 height 63
